Goal: Task Accomplishment & Management: Manage account settings

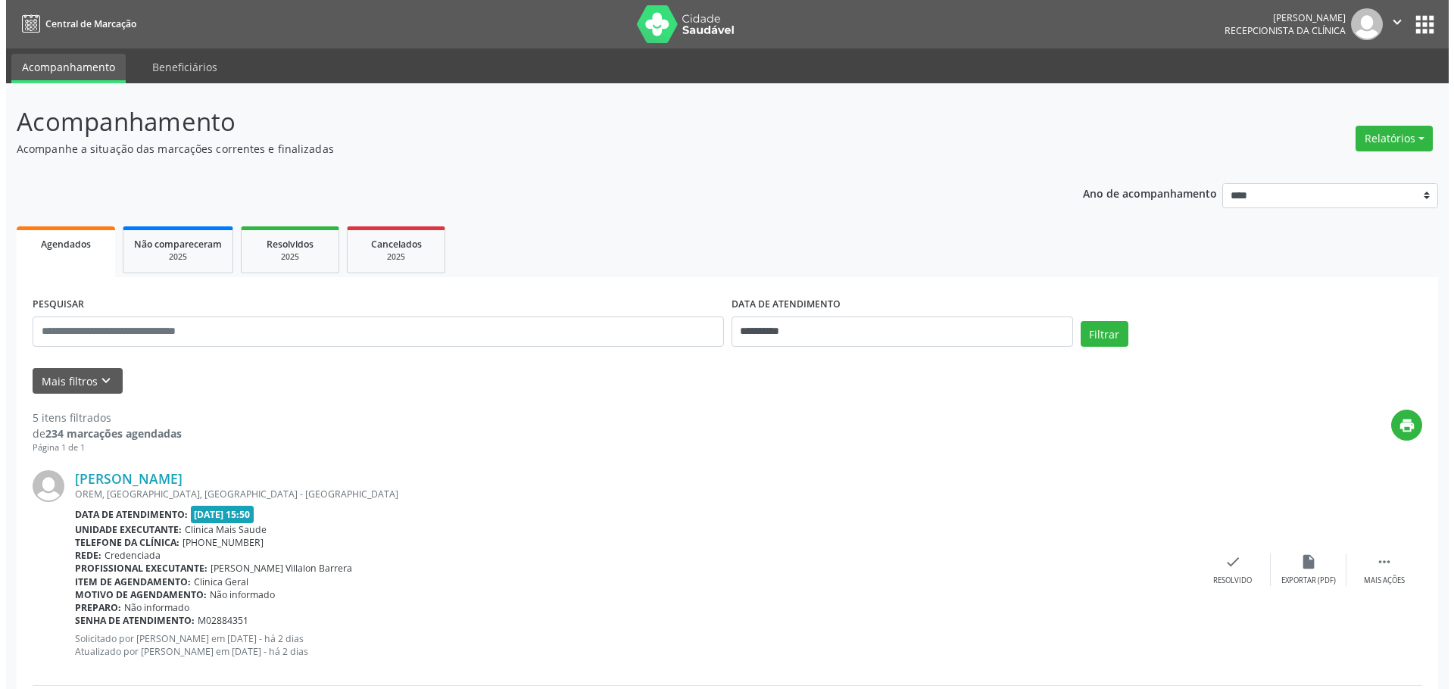
scroll to position [342, 0]
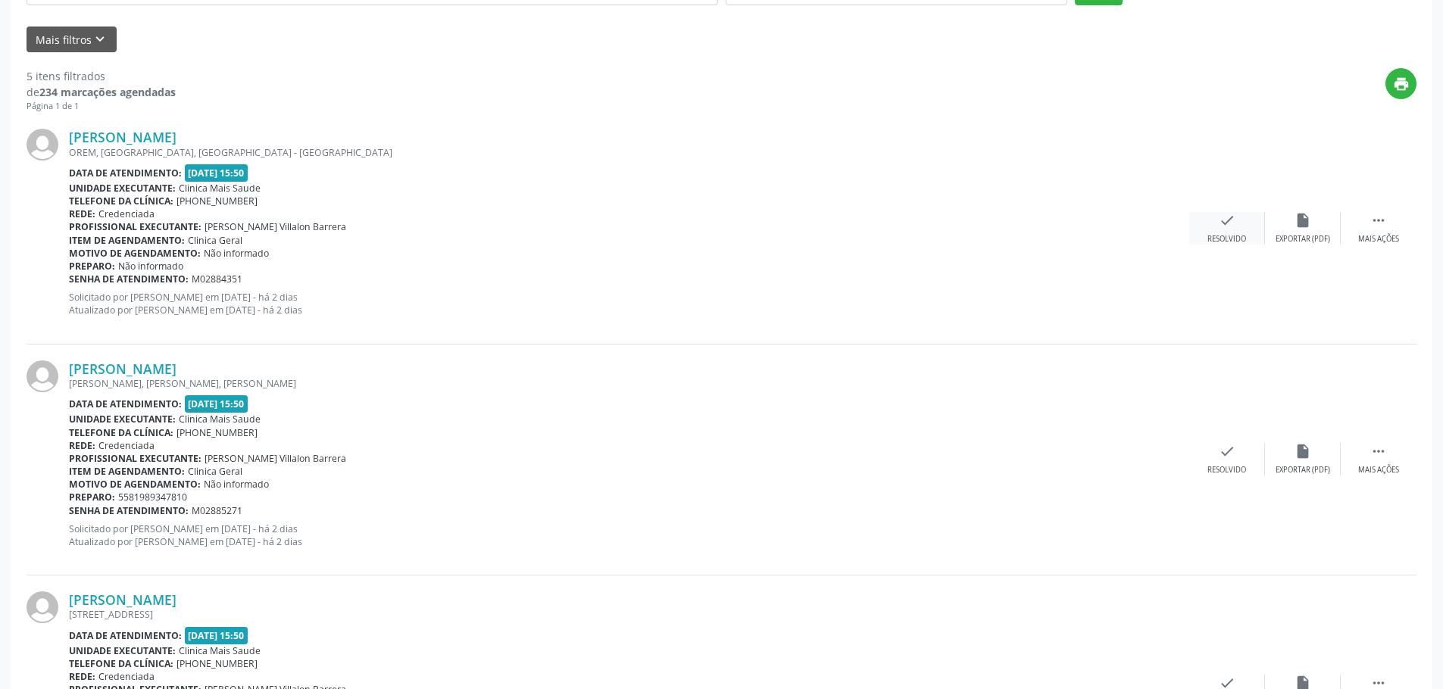
click at [1221, 230] on div "check Resolvido" at bounding box center [1227, 228] width 76 height 33
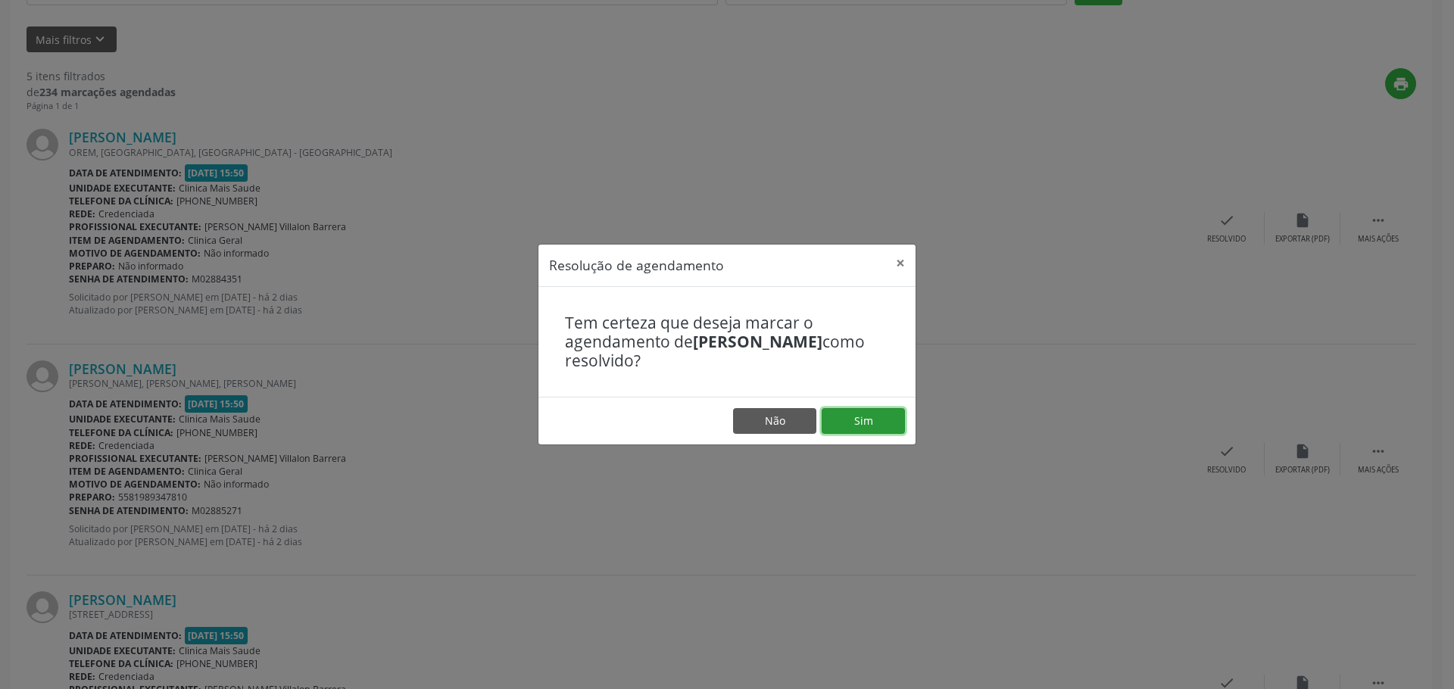
click at [879, 422] on button "Sim" at bounding box center [863, 421] width 83 height 26
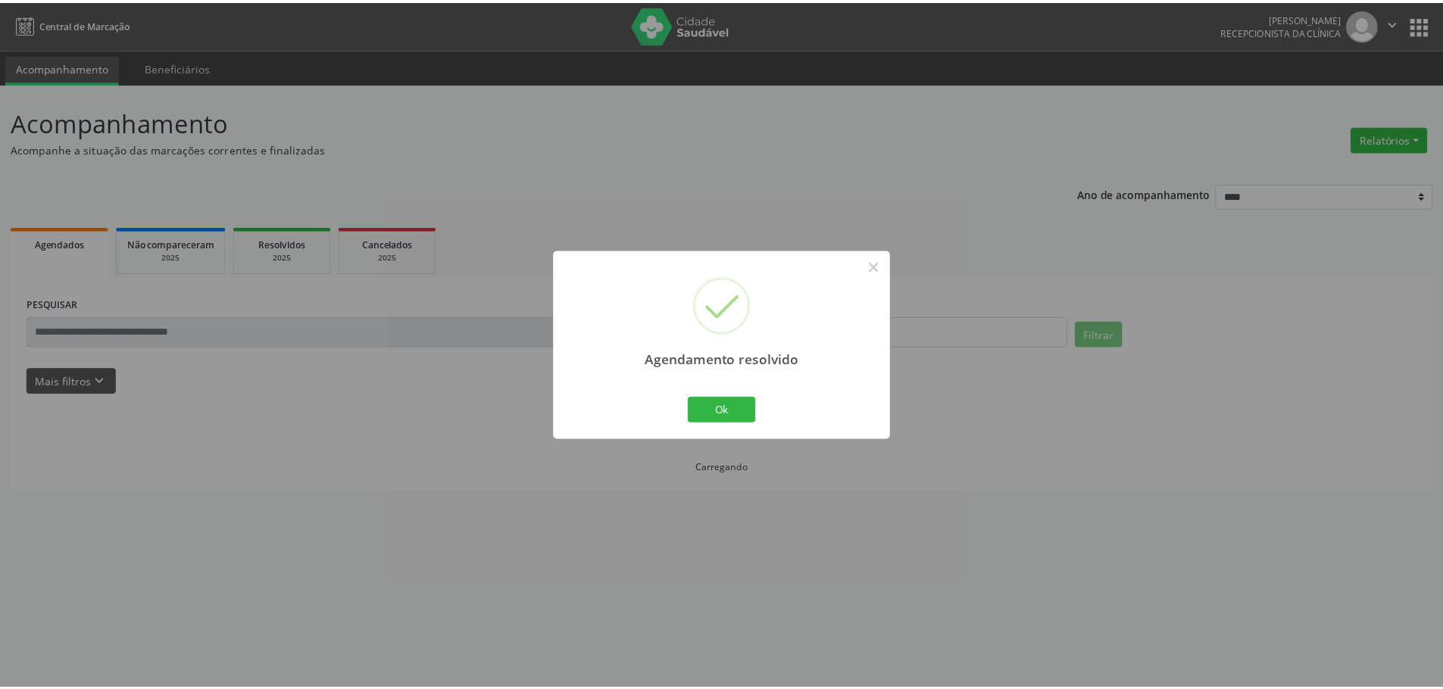
scroll to position [0, 0]
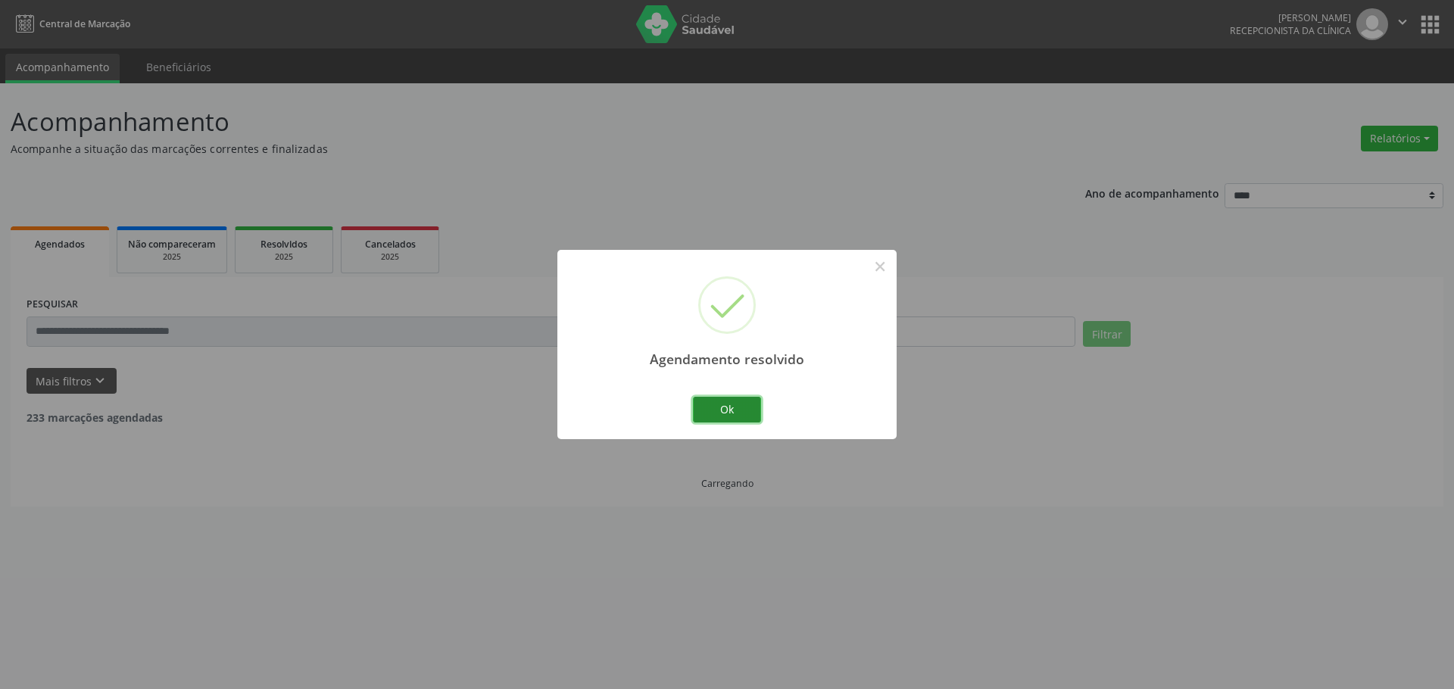
click at [738, 412] on button "Ok" at bounding box center [727, 410] width 68 height 26
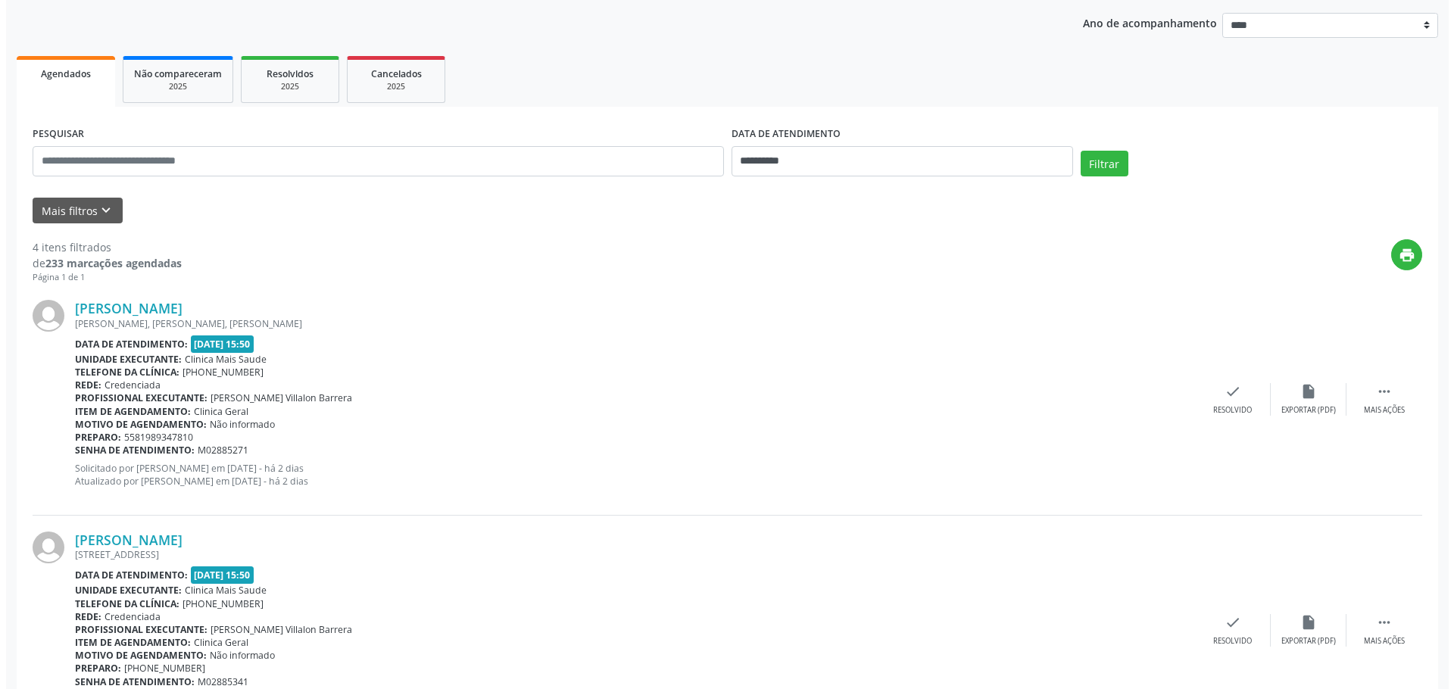
scroll to position [530, 0]
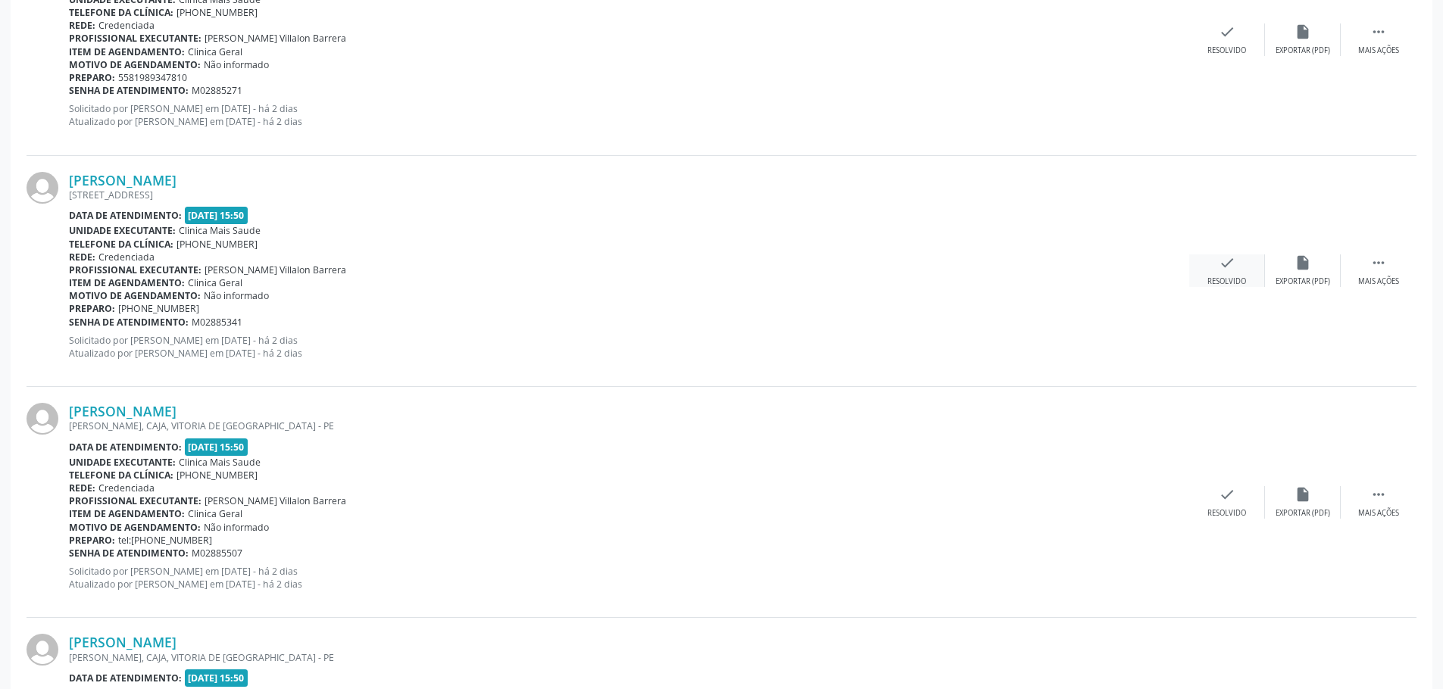
click at [1230, 279] on div "Resolvido" at bounding box center [1226, 281] width 39 height 11
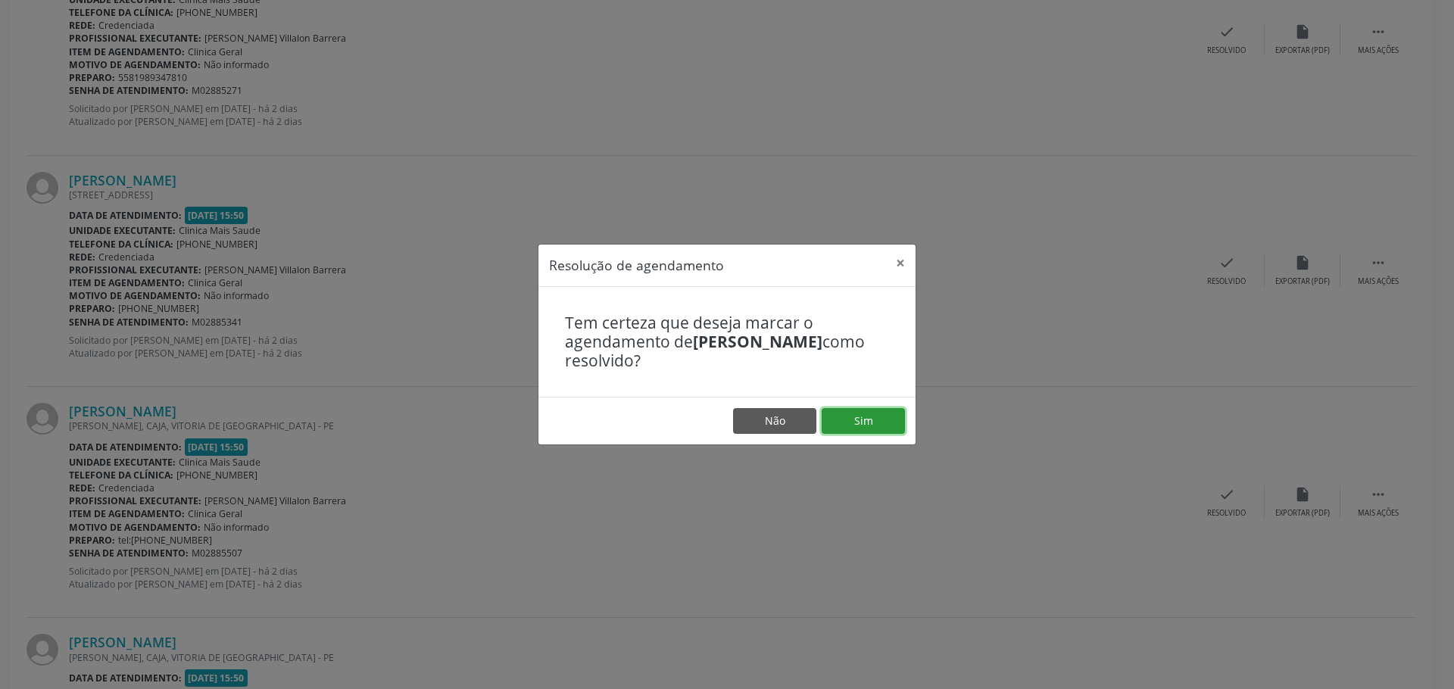
click at [891, 414] on button "Sim" at bounding box center [863, 421] width 83 height 26
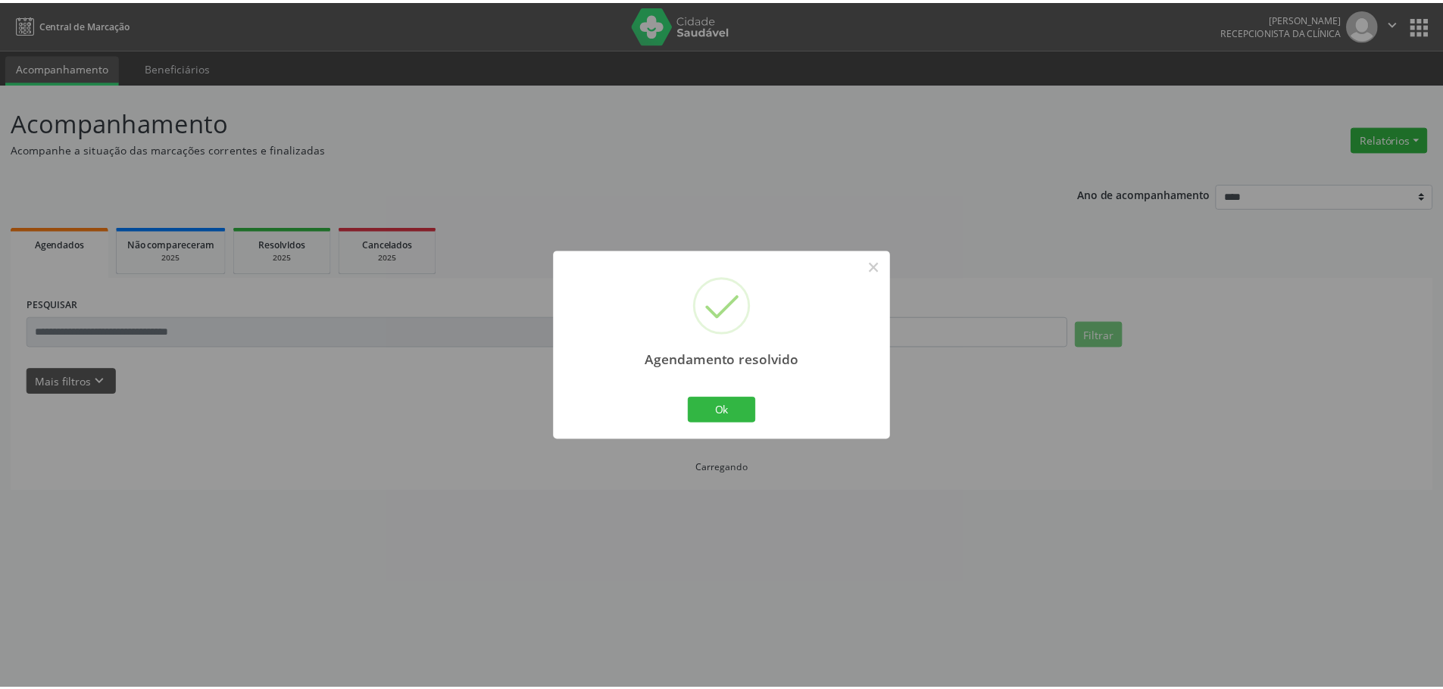
scroll to position [0, 0]
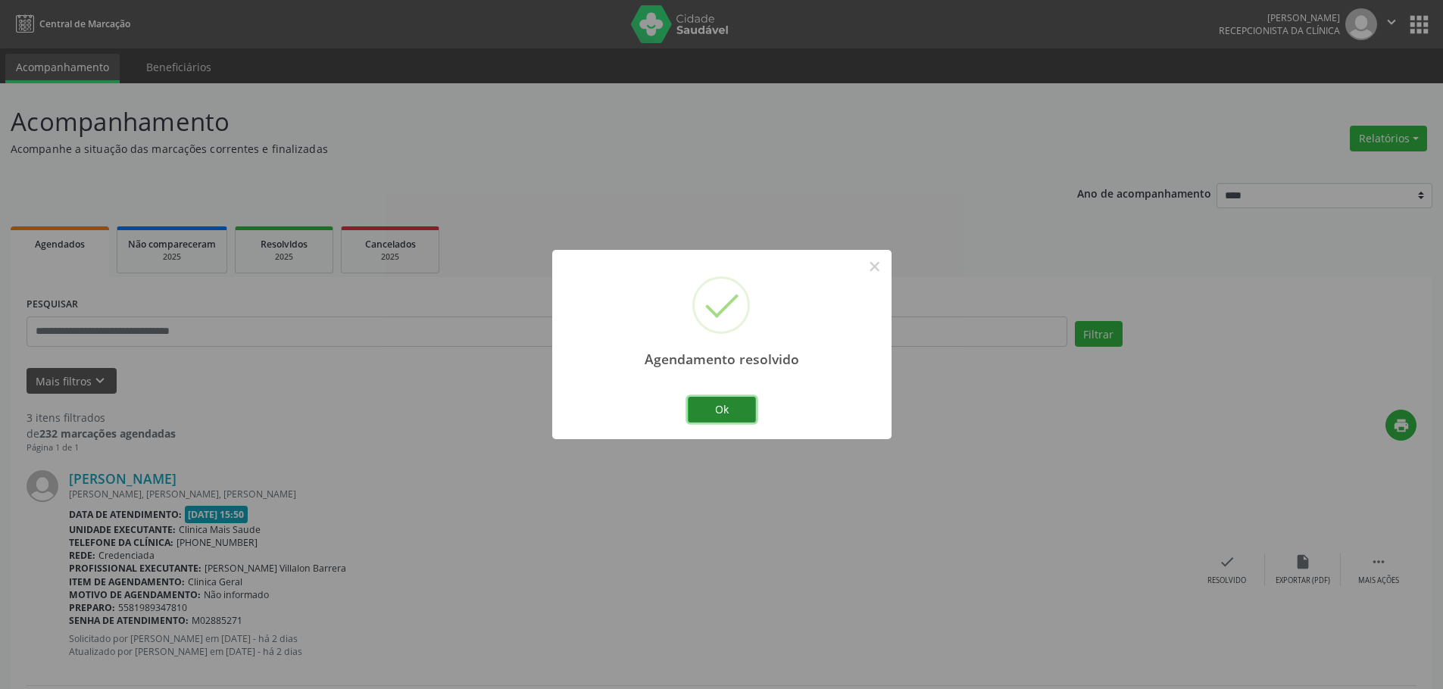
click at [742, 407] on button "Ok" at bounding box center [722, 410] width 68 height 26
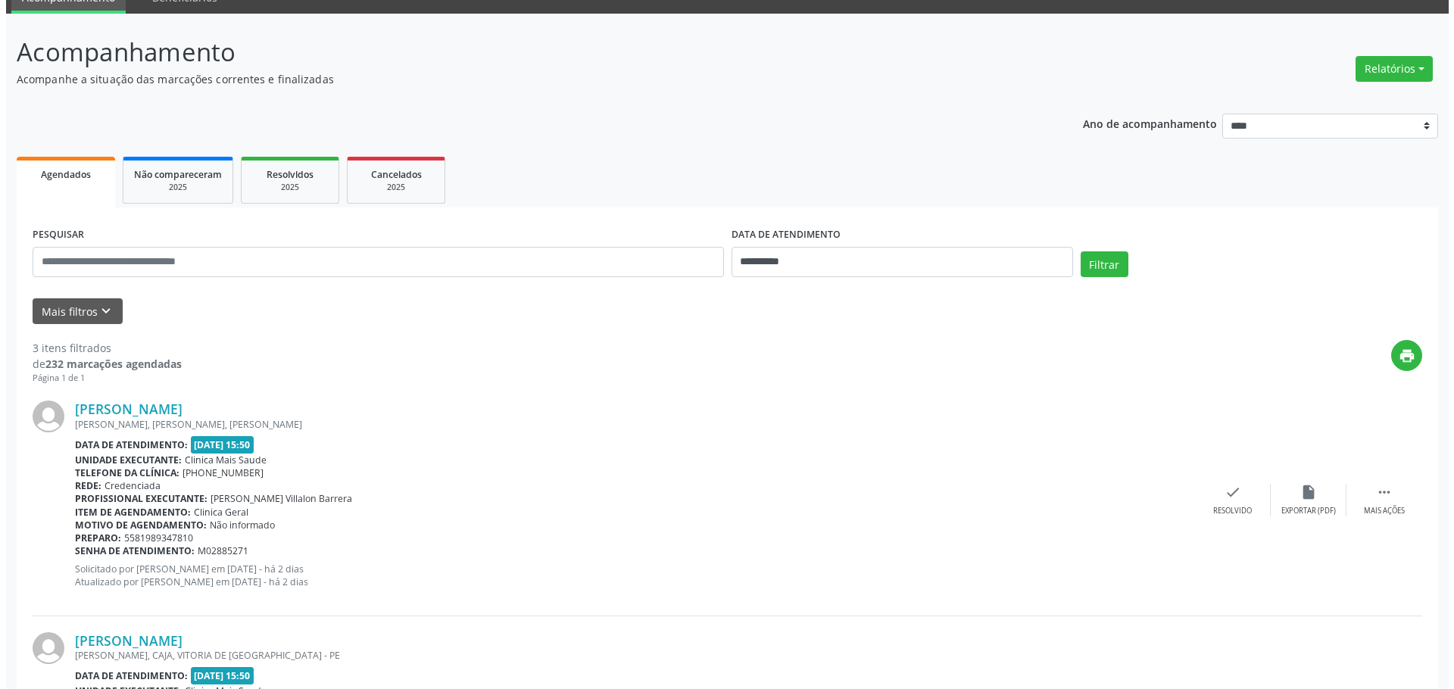
scroll to position [454, 0]
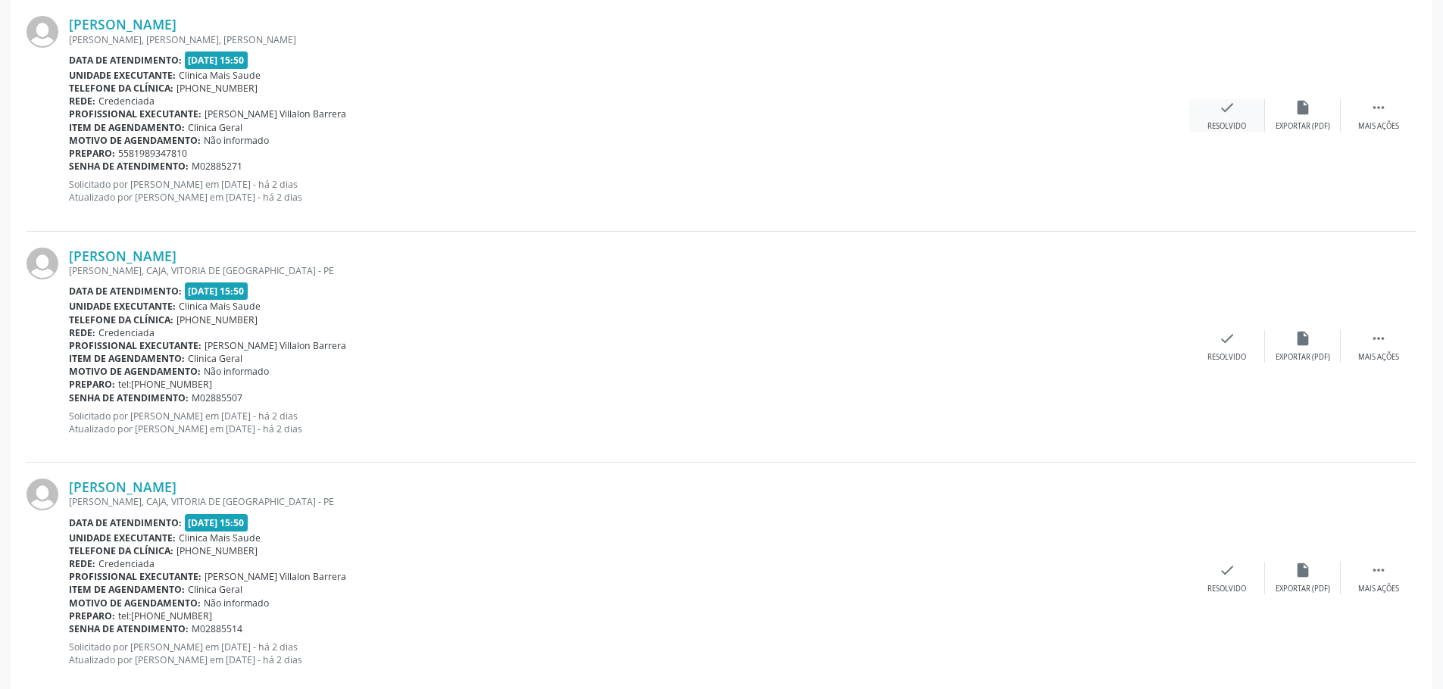
click at [1232, 117] on div "check Resolvido" at bounding box center [1227, 115] width 76 height 33
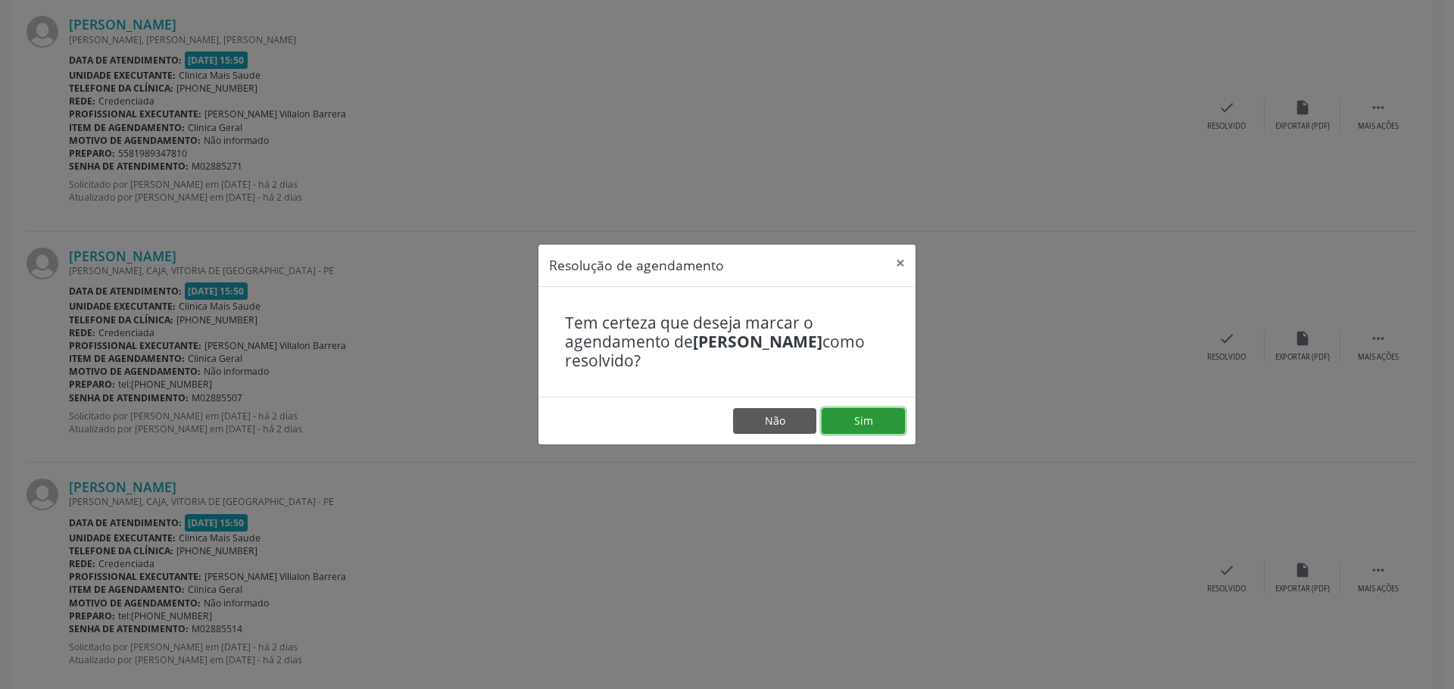
click at [882, 420] on button "Sim" at bounding box center [863, 421] width 83 height 26
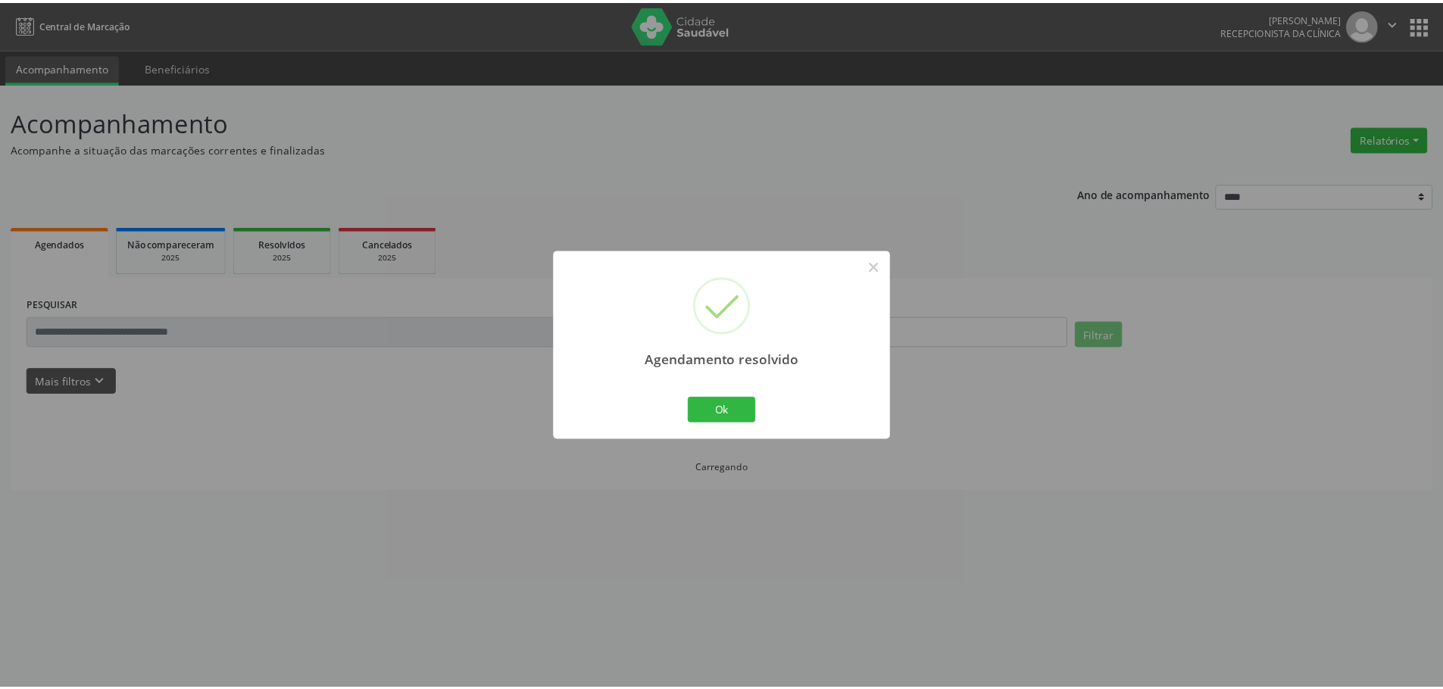
scroll to position [0, 0]
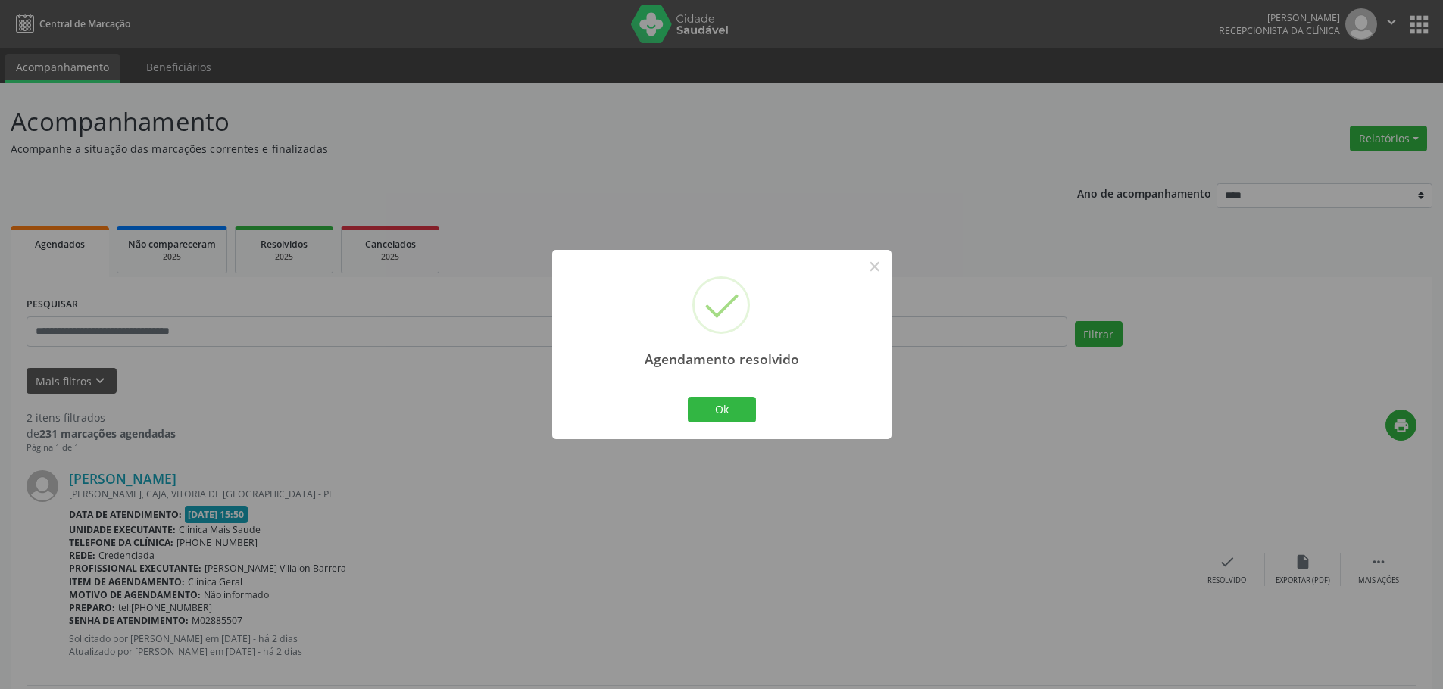
click at [726, 390] on div "Agendamento resolvido × Ok Cancel" at bounding box center [721, 344] width 339 height 189
click at [727, 398] on button "Ok" at bounding box center [722, 410] width 68 height 26
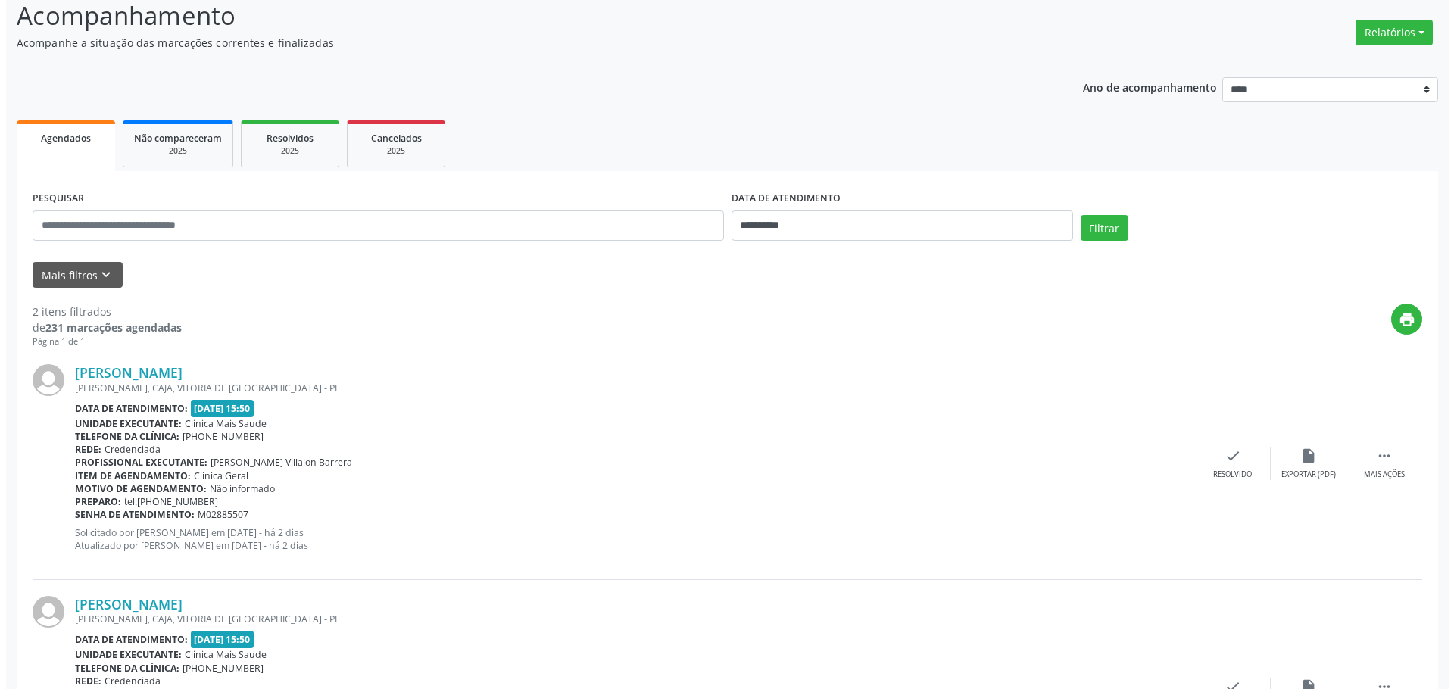
scroll to position [254, 0]
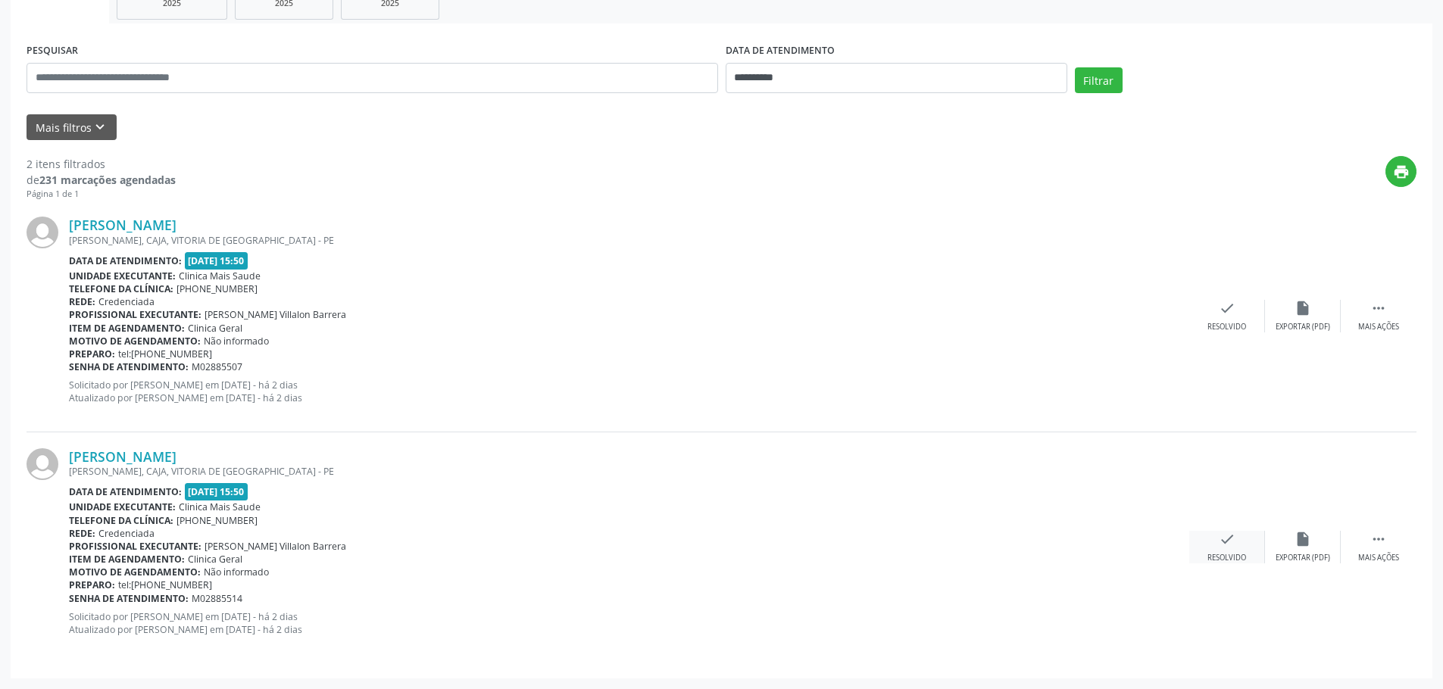
click at [1246, 548] on div "check Resolvido" at bounding box center [1227, 547] width 76 height 33
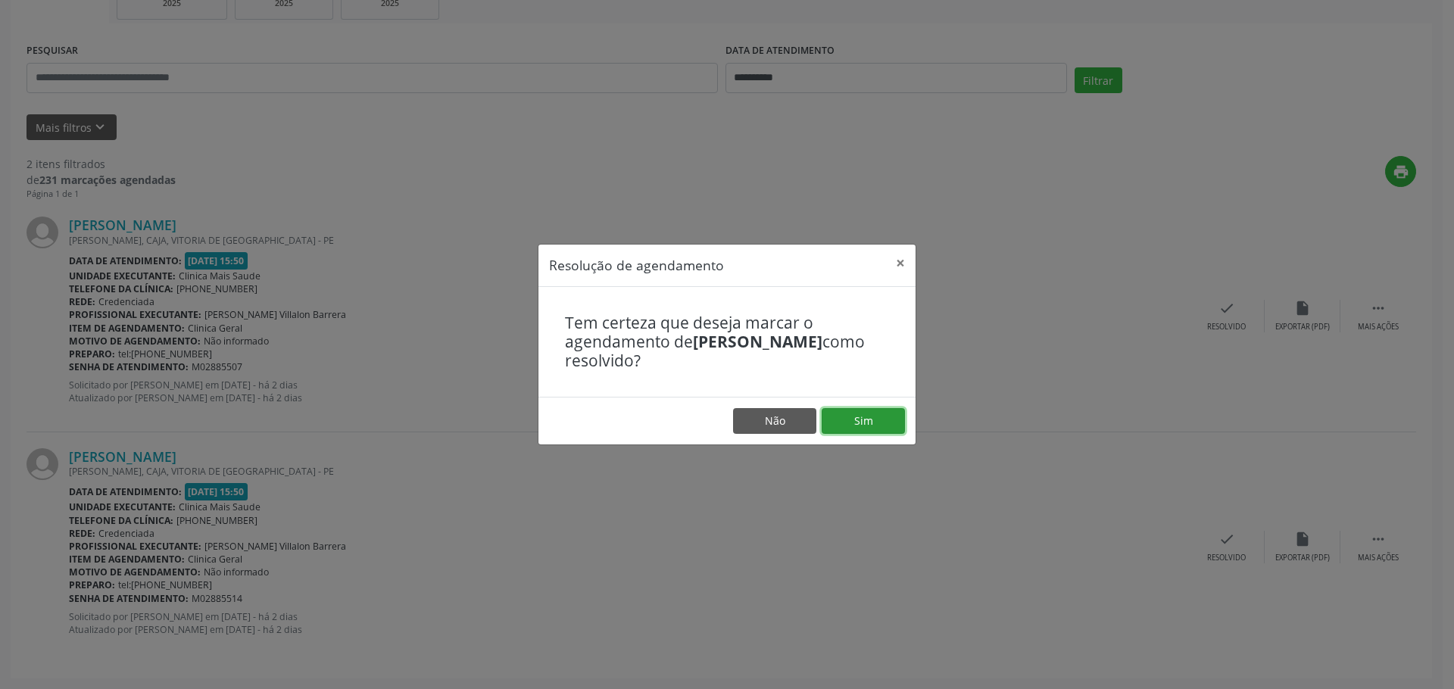
click at [856, 427] on button "Sim" at bounding box center [863, 421] width 83 height 26
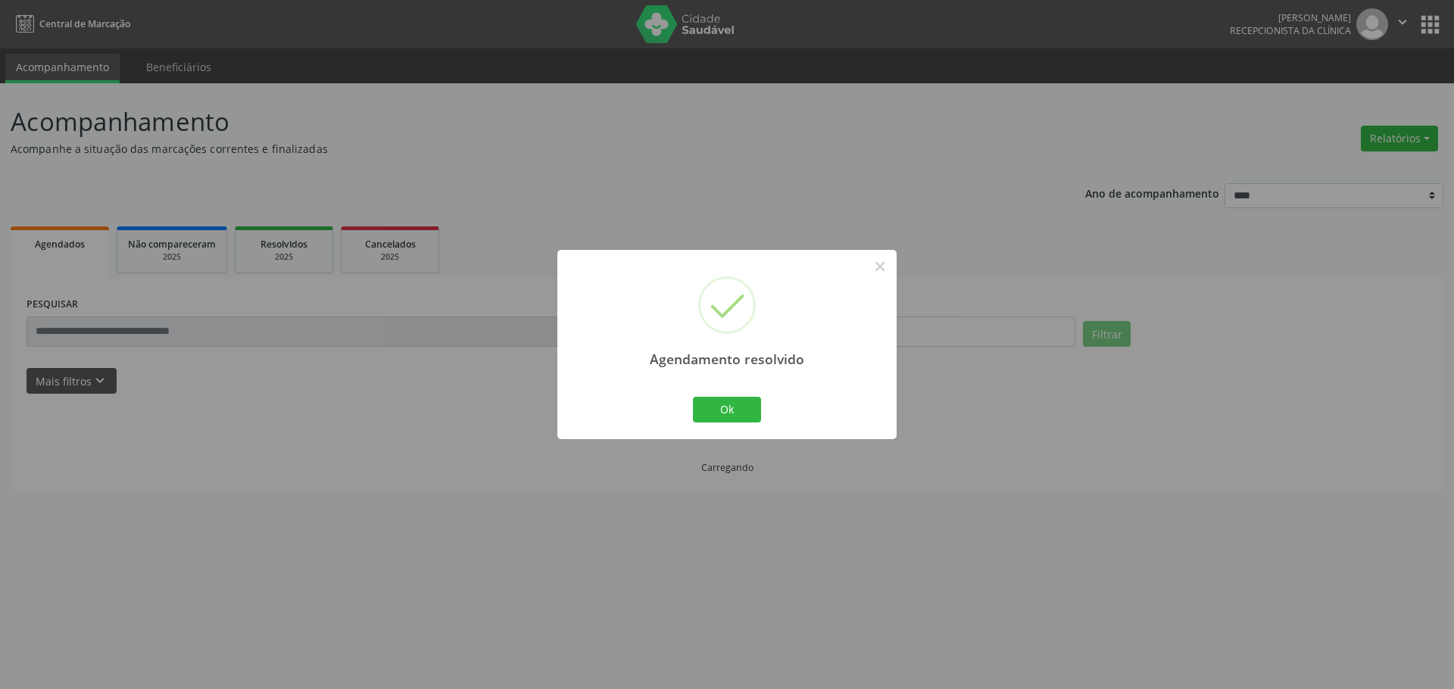
scroll to position [0, 0]
click at [725, 423] on div "Ok Cancel" at bounding box center [727, 410] width 75 height 32
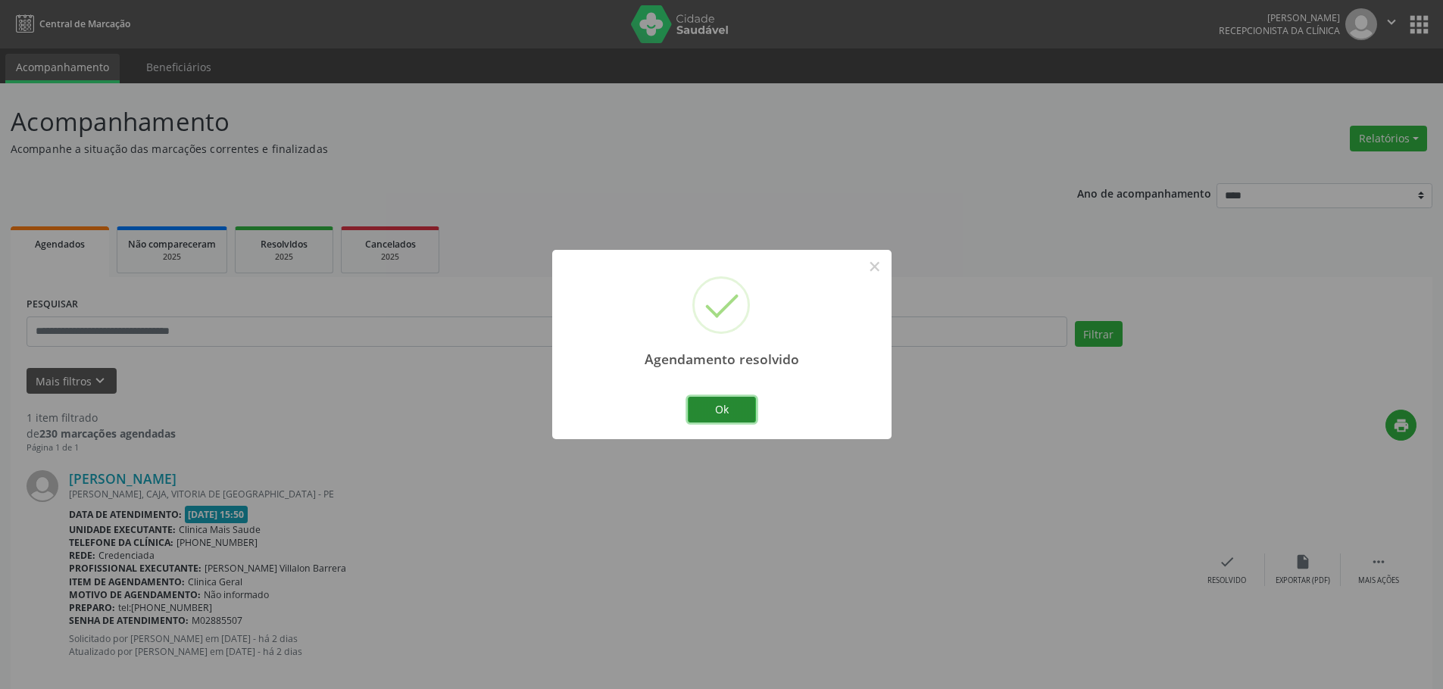
click at [748, 409] on button "Ok" at bounding box center [722, 410] width 68 height 26
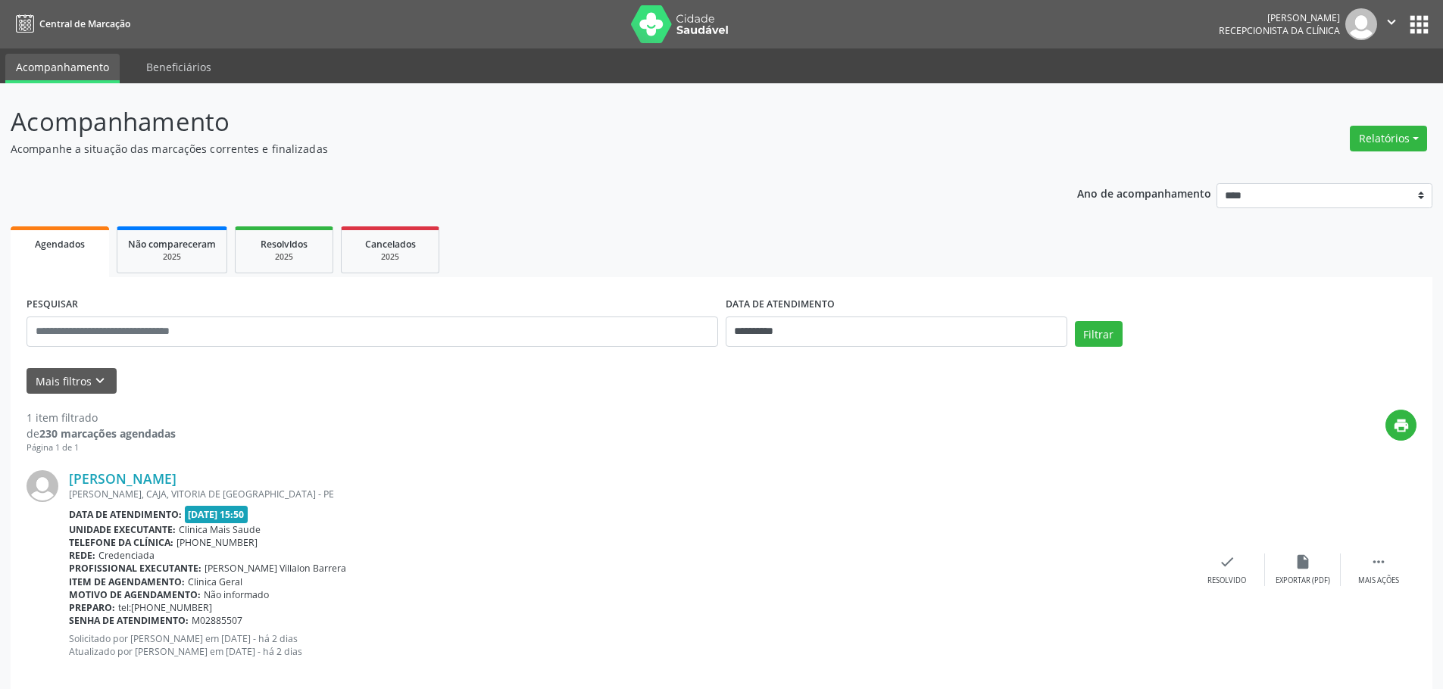
drag, startPoint x: 1375, startPoint y: 576, endPoint x: 1254, endPoint y: 552, distance: 124.3
click at [1379, 576] on div "Mais ações" at bounding box center [1378, 581] width 41 height 11
click at [1310, 569] on icon "alarm_off" at bounding box center [1302, 562] width 17 height 17
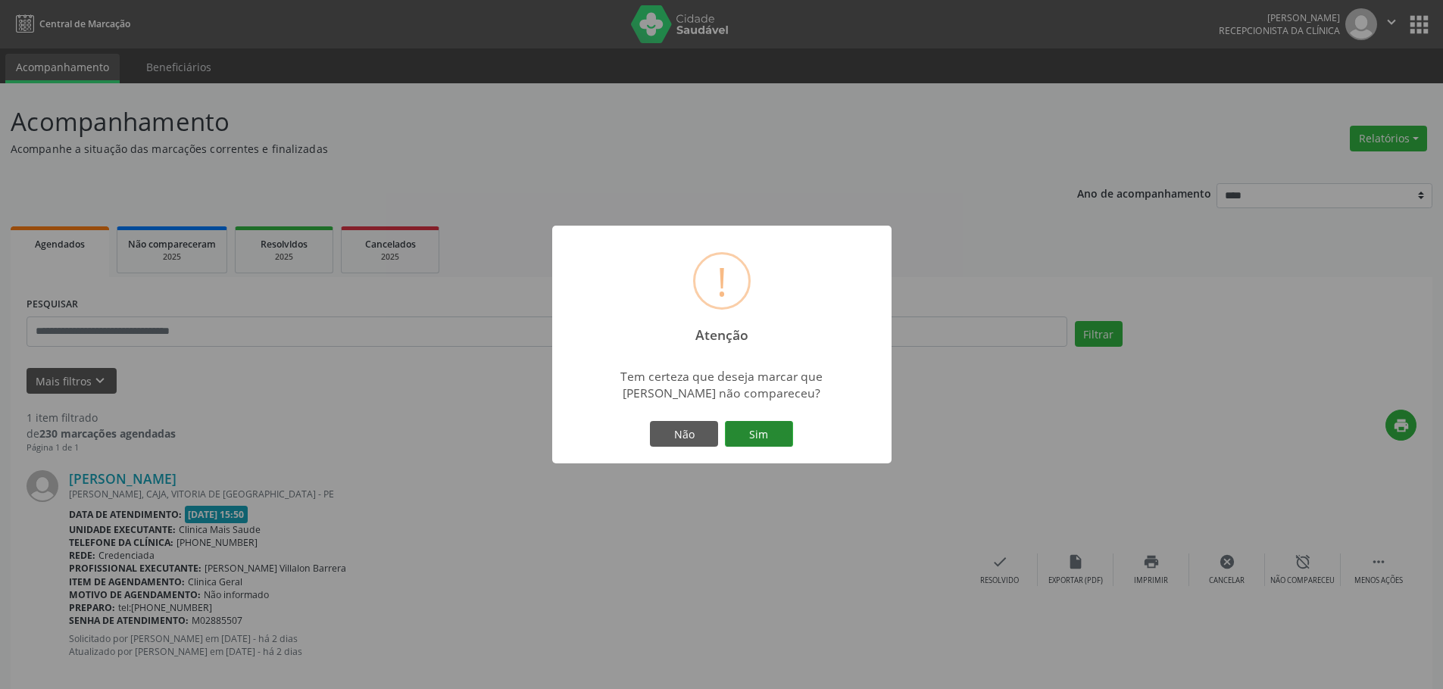
click at [782, 437] on button "Sim" at bounding box center [759, 434] width 68 height 26
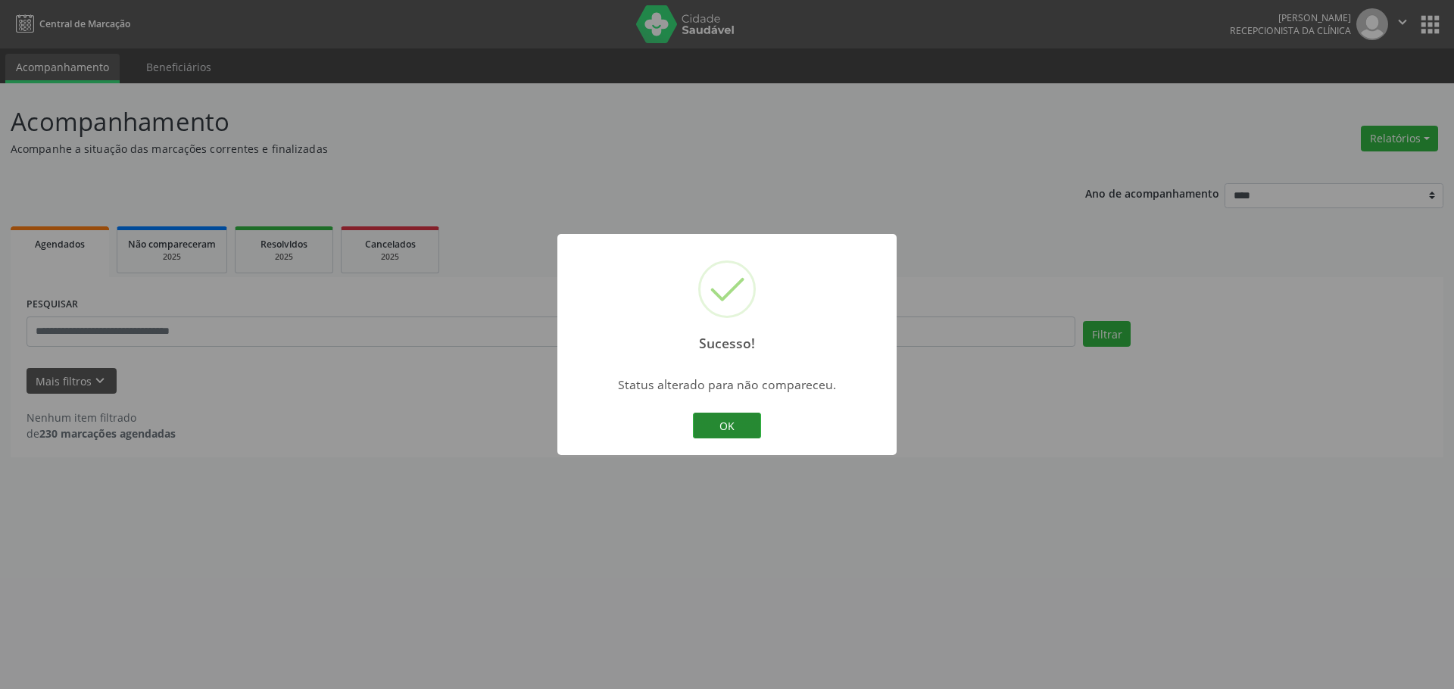
click at [745, 426] on button "OK" at bounding box center [727, 426] width 68 height 26
